Goal: Find specific page/section: Find specific page/section

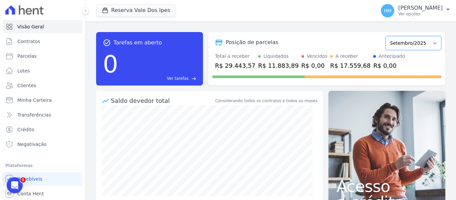
click at [420, 37] on select "Setembro/2024 Outubro/2024 Novembro/2024 Dezembro/2024 Janeiro/2025 Fevereiro/2…" at bounding box center [414, 43] width 56 height 14
select select "03/2025"
click at [386, 36] on select "Setembro/2024 Outubro/2024 Novembro/2024 Dezembro/2024 Janeiro/2025 Fevereiro/2…" at bounding box center [414, 43] width 56 height 14
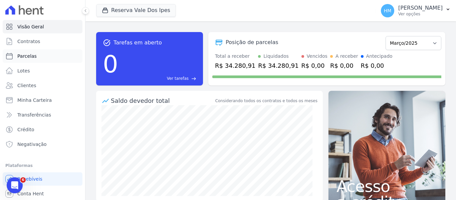
click at [40, 58] on link "Parcelas" at bounding box center [43, 55] width 80 height 13
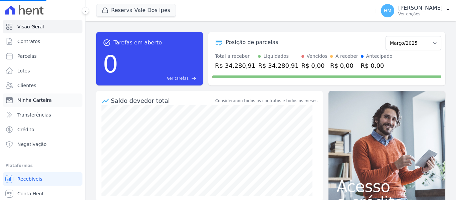
select select
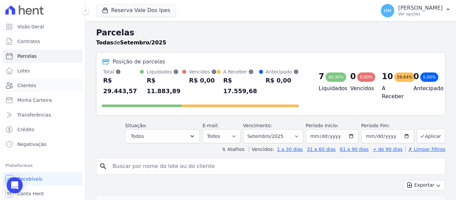
click at [33, 86] on span "Clientes" at bounding box center [26, 85] width 19 height 7
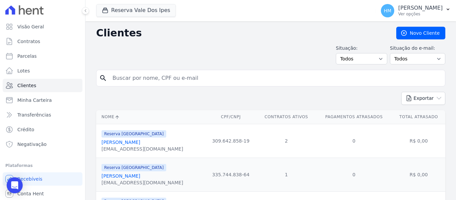
click at [128, 144] on link "Adilson Da Silva" at bounding box center [121, 142] width 39 height 5
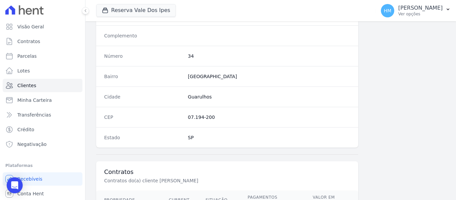
scroll to position [456, 0]
